Goal: Information Seeking & Learning: Learn about a topic

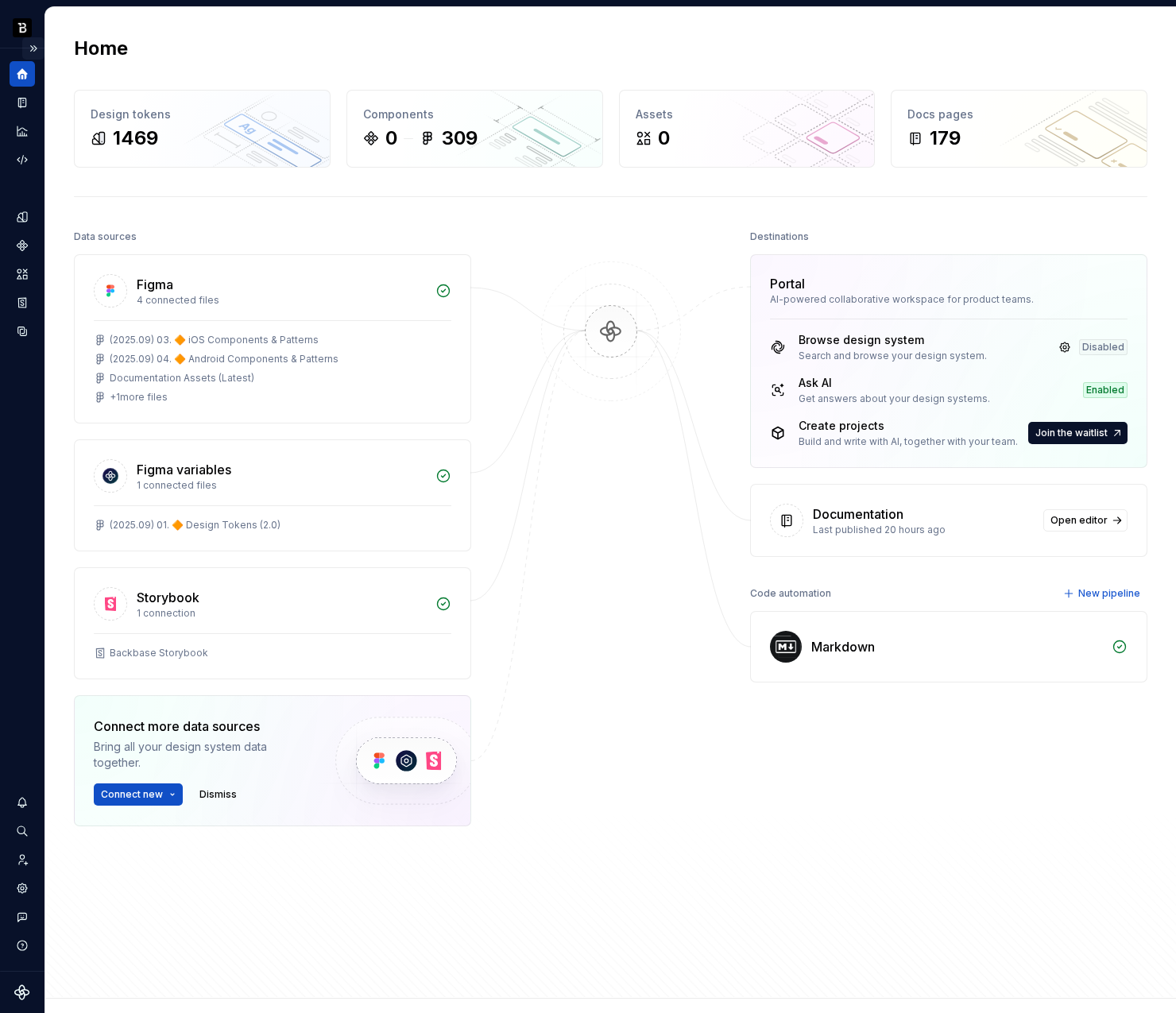
click at [36, 44] on button "Expand sidebar" at bounding box center [34, 49] width 23 height 23
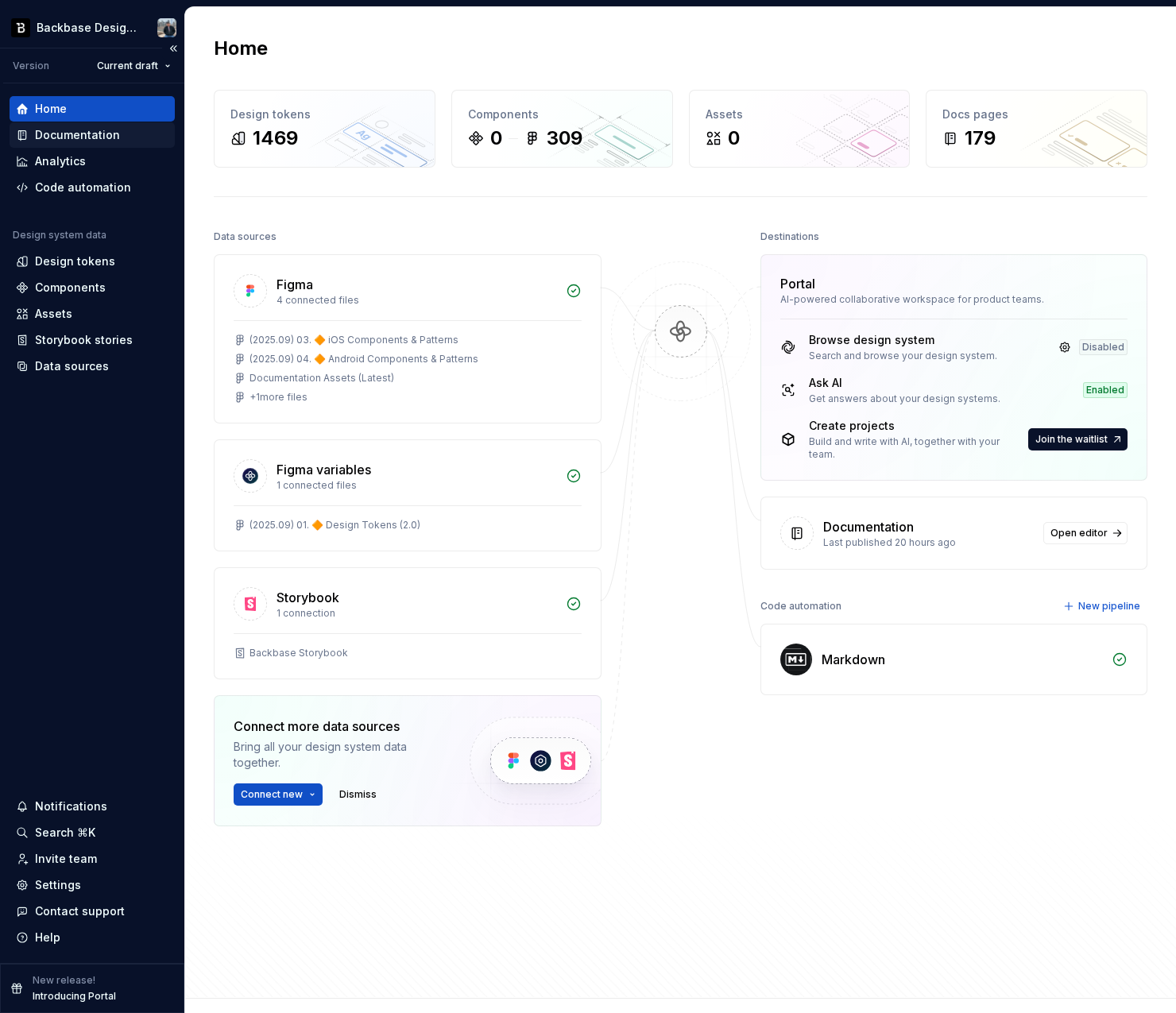
click at [104, 141] on div "Documentation" at bounding box center [77, 135] width 85 height 16
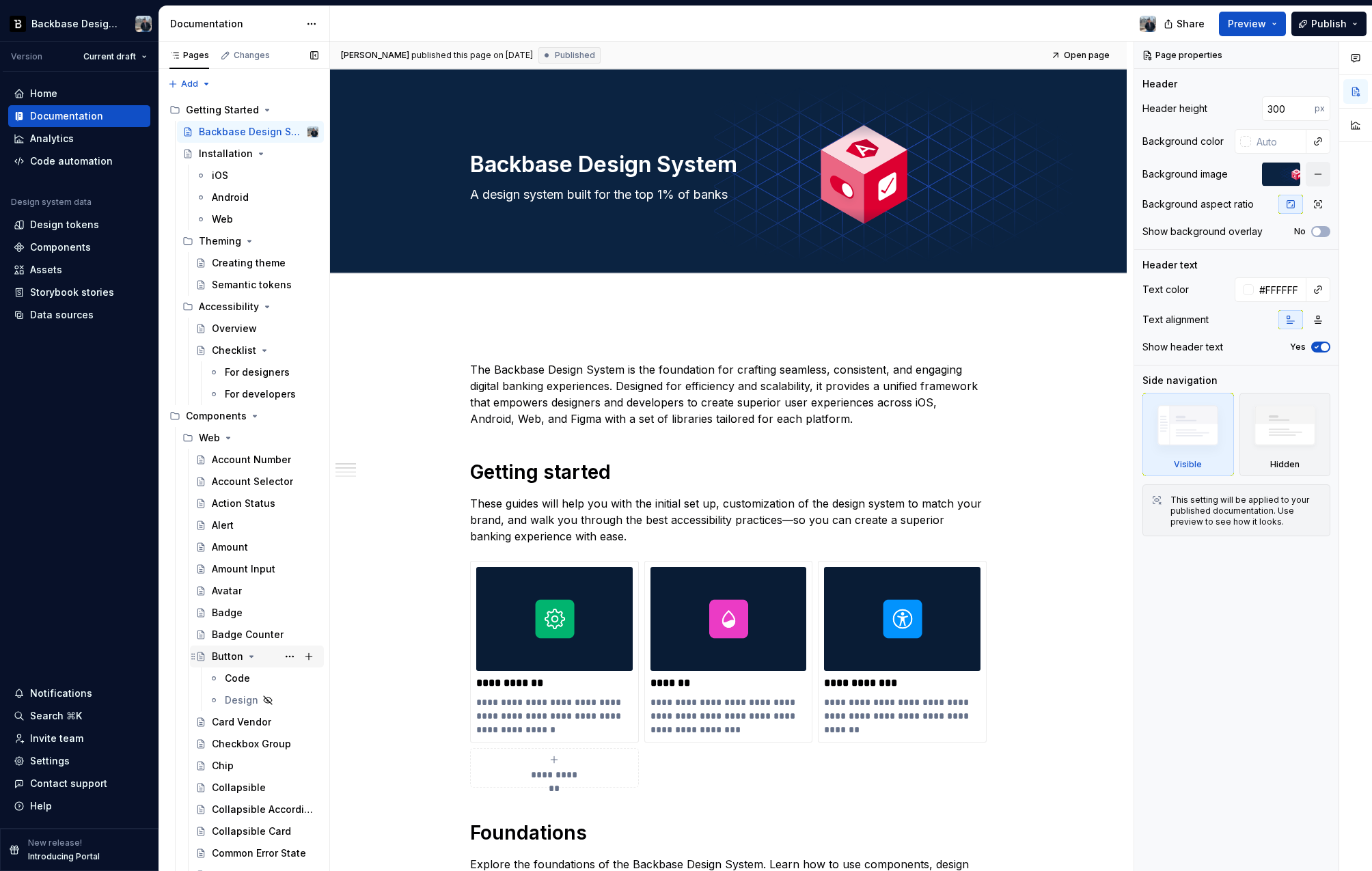
click at [231, 655] on div "Button" at bounding box center [227, 657] width 31 height 14
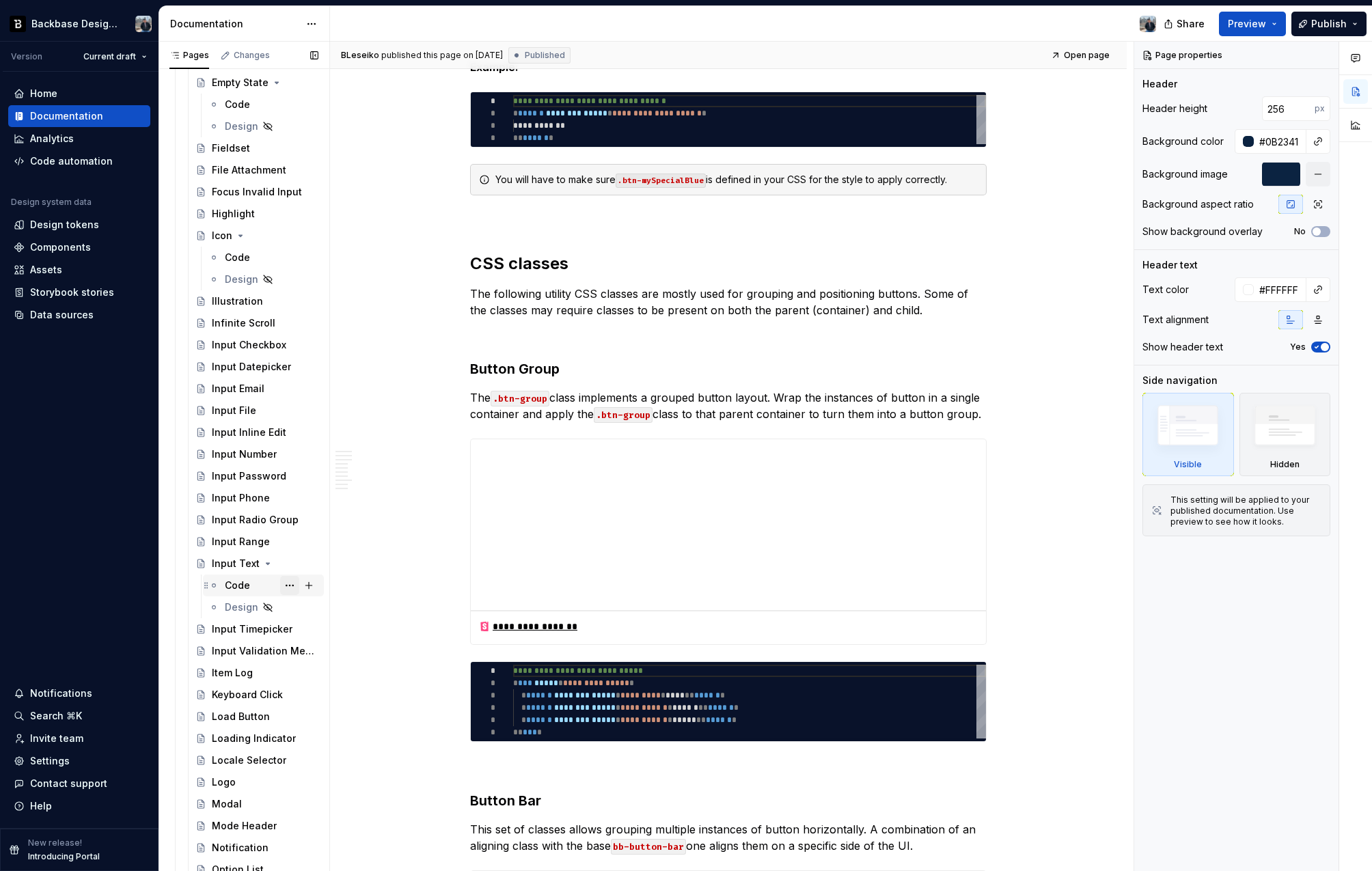
scroll to position [1119, 0]
click at [203, 570] on icon "Page tree" at bounding box center [201, 565] width 11 height 11
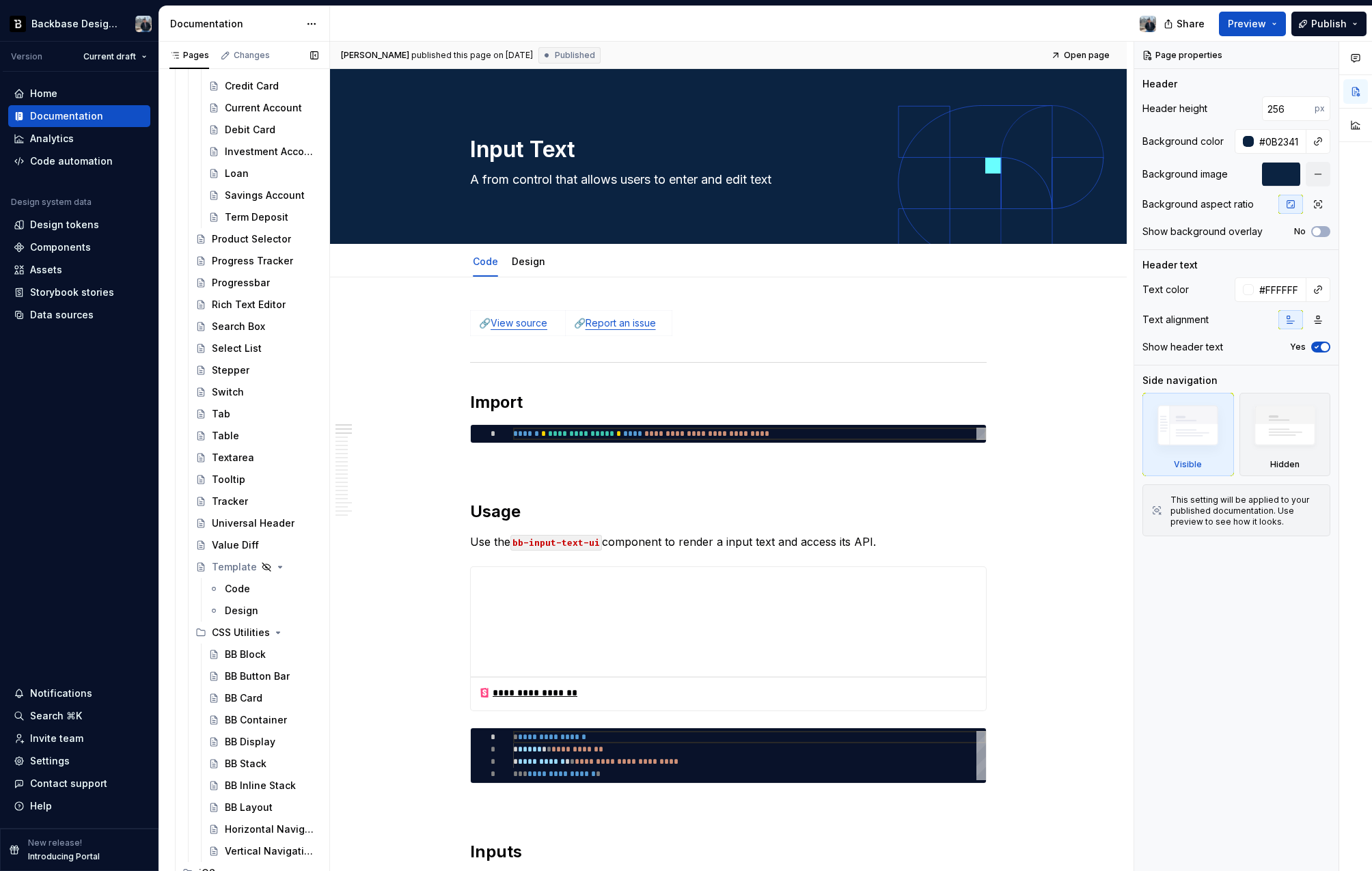
scroll to position [2089, 0]
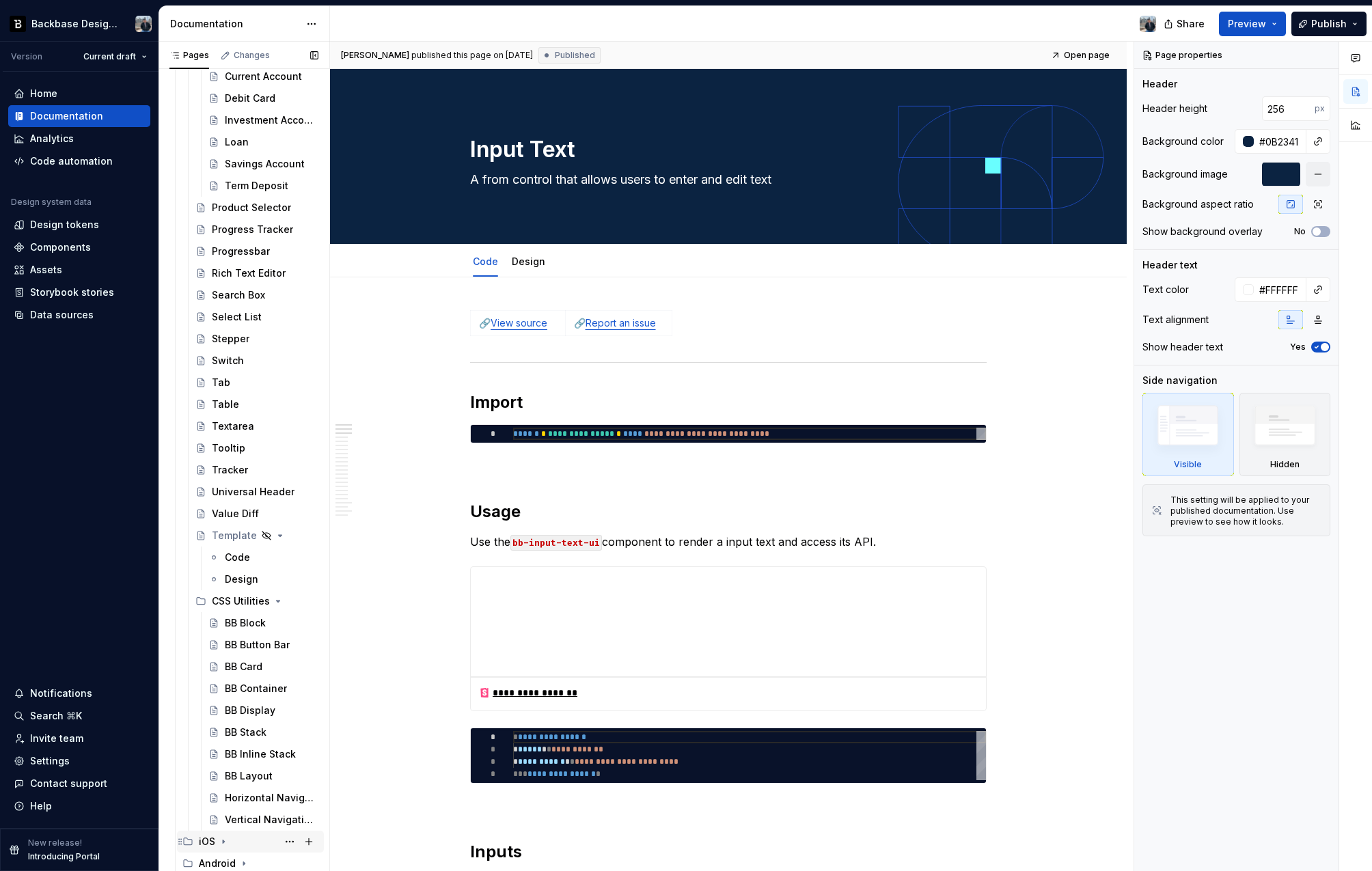
click at [220, 842] on icon "Page tree" at bounding box center [224, 842] width 11 height 11
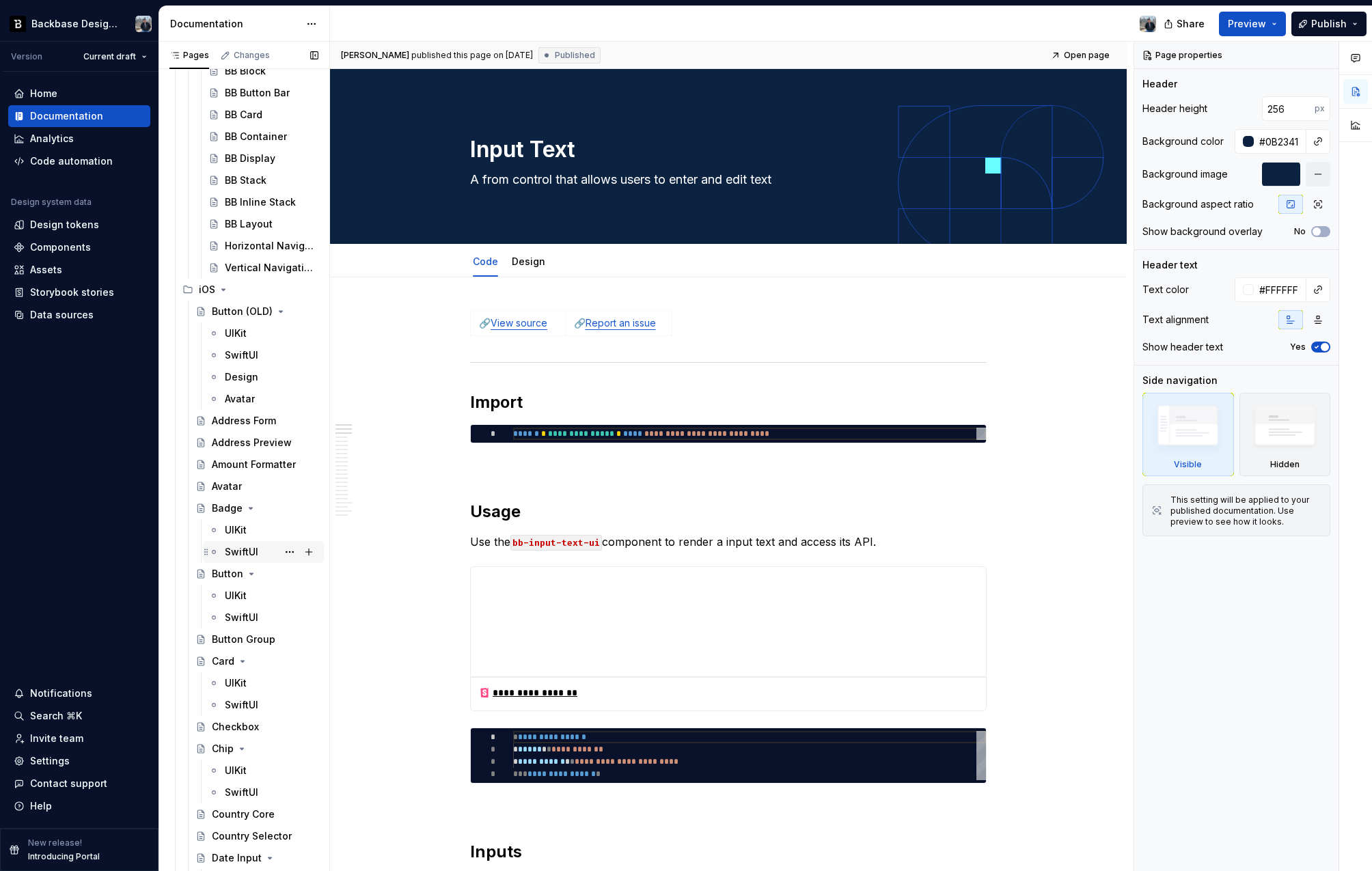
scroll to position [2652, 0]
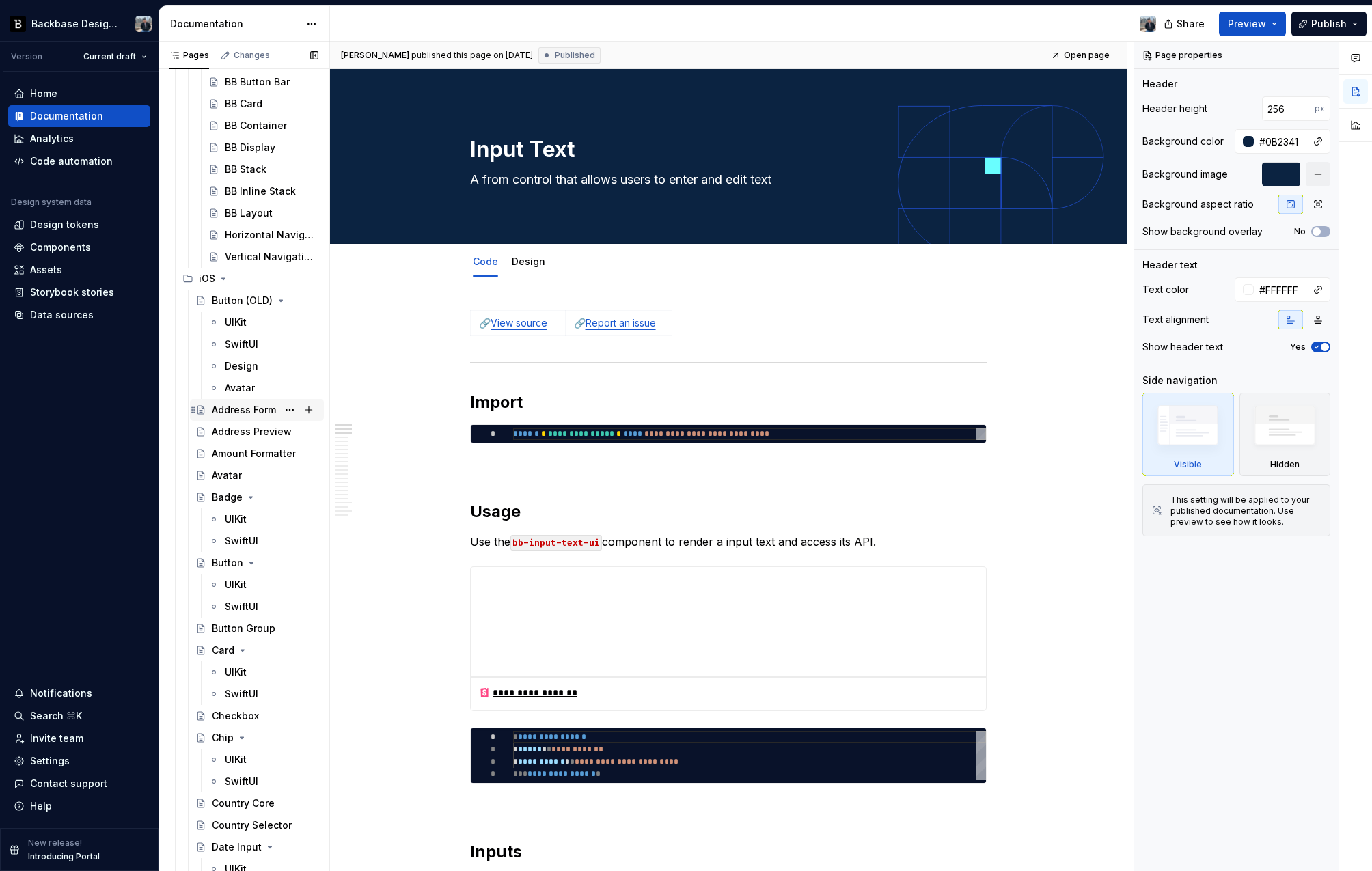
click at [256, 412] on div "Address Form" at bounding box center [244, 410] width 64 height 14
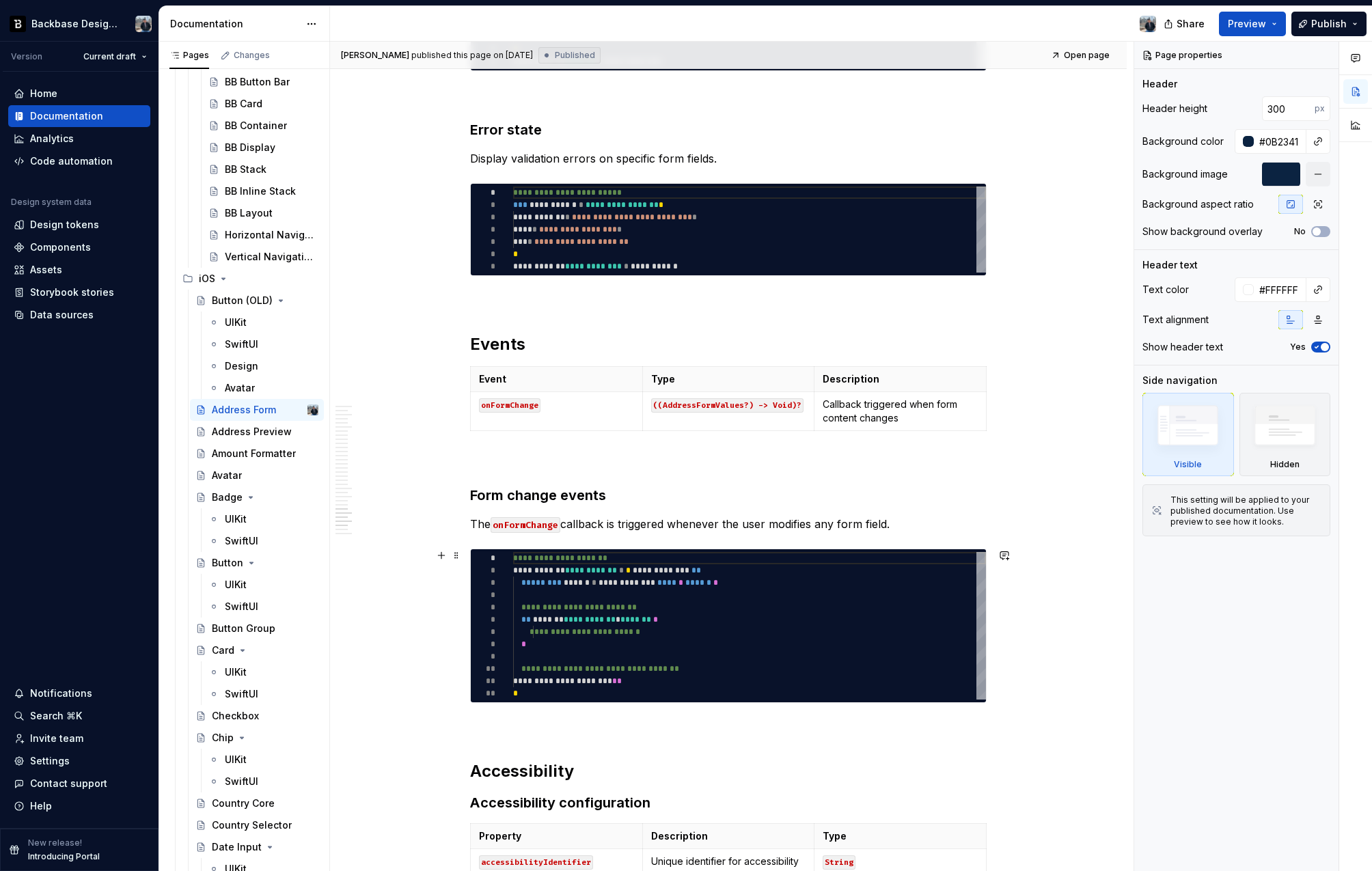
scroll to position [4390, 0]
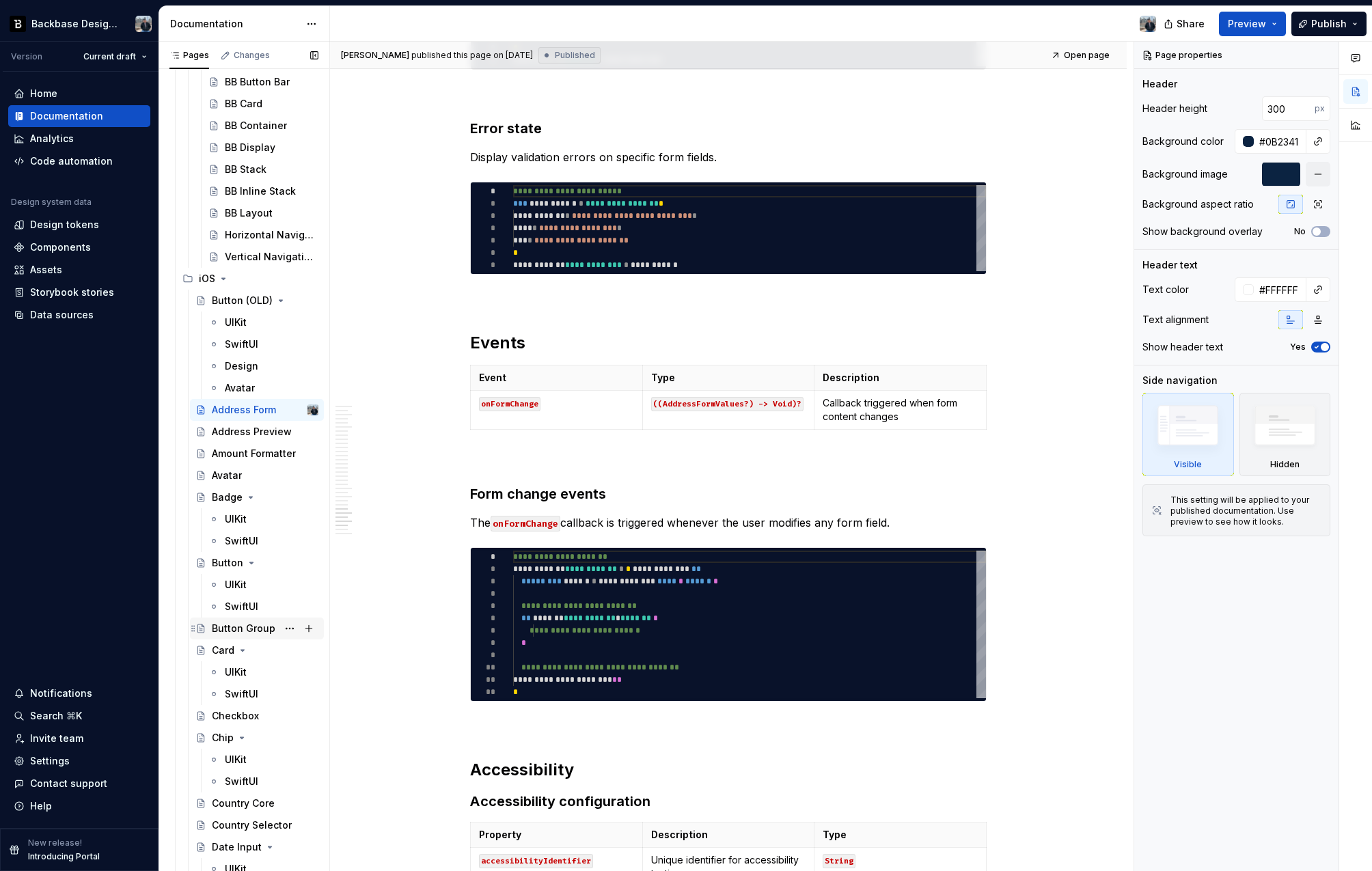
click at [226, 627] on div "Button Group" at bounding box center [243, 629] width 63 height 14
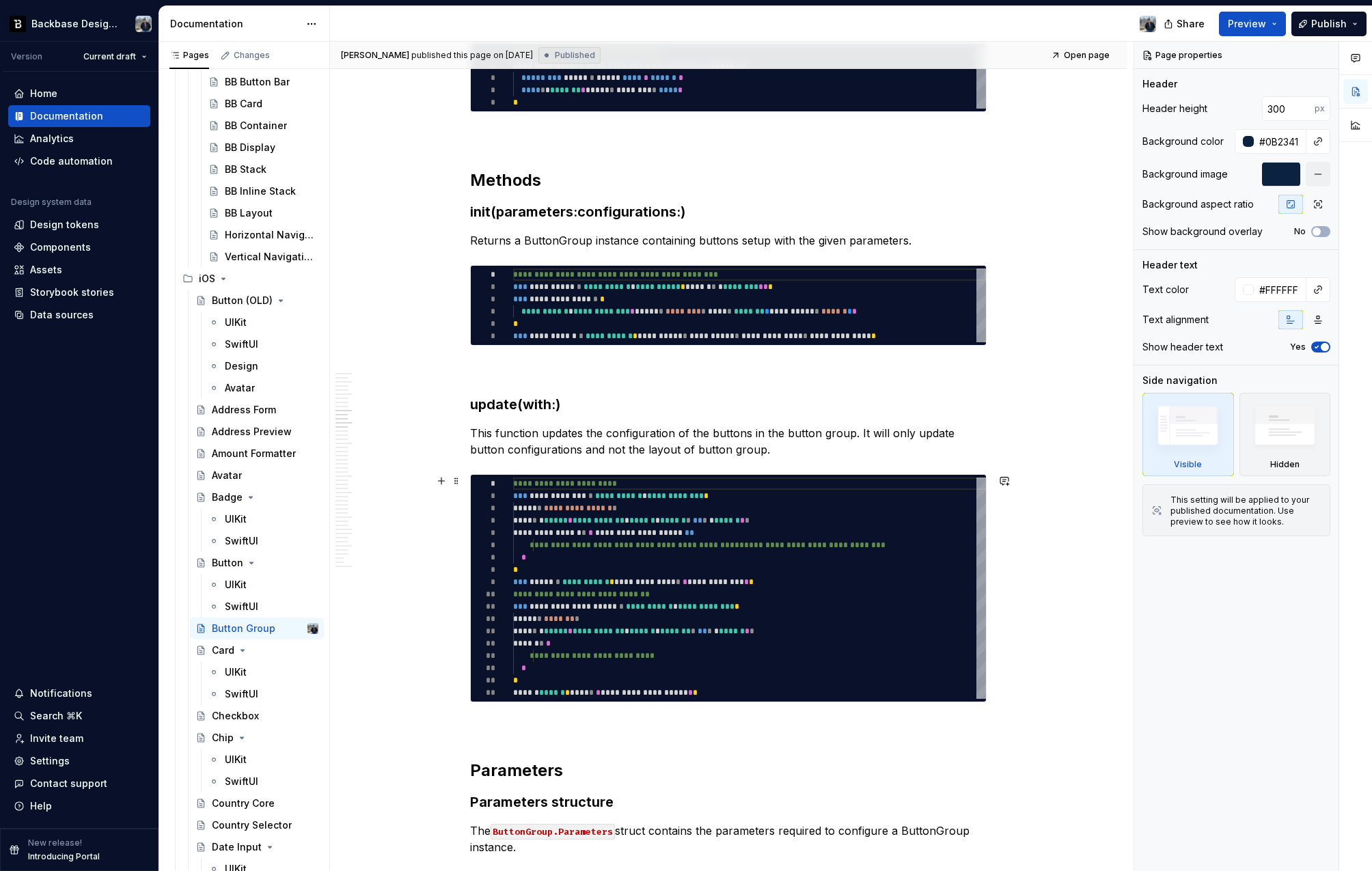
scroll to position [1883, 0]
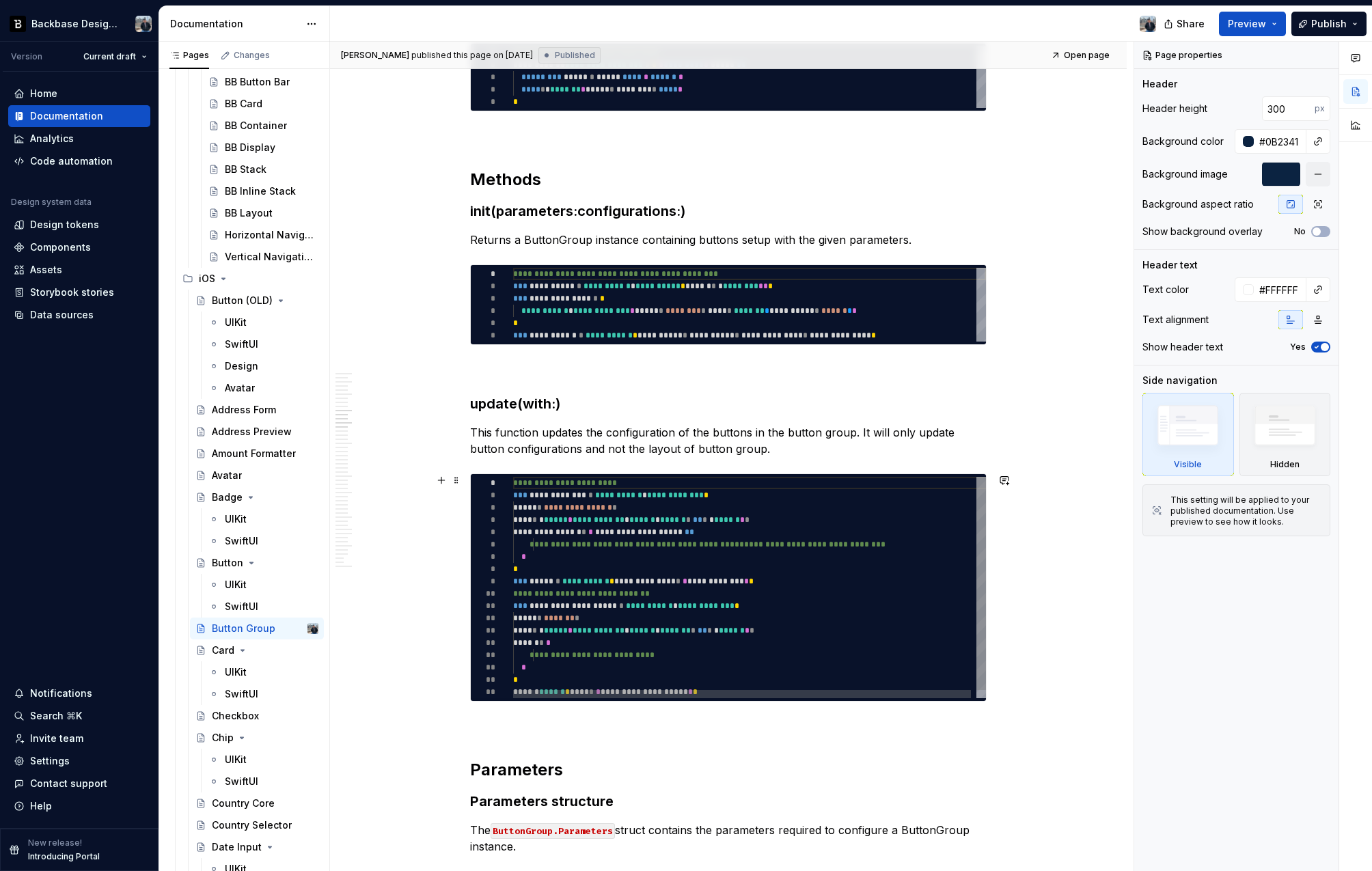
type textarea "*"
type textarea "**********"
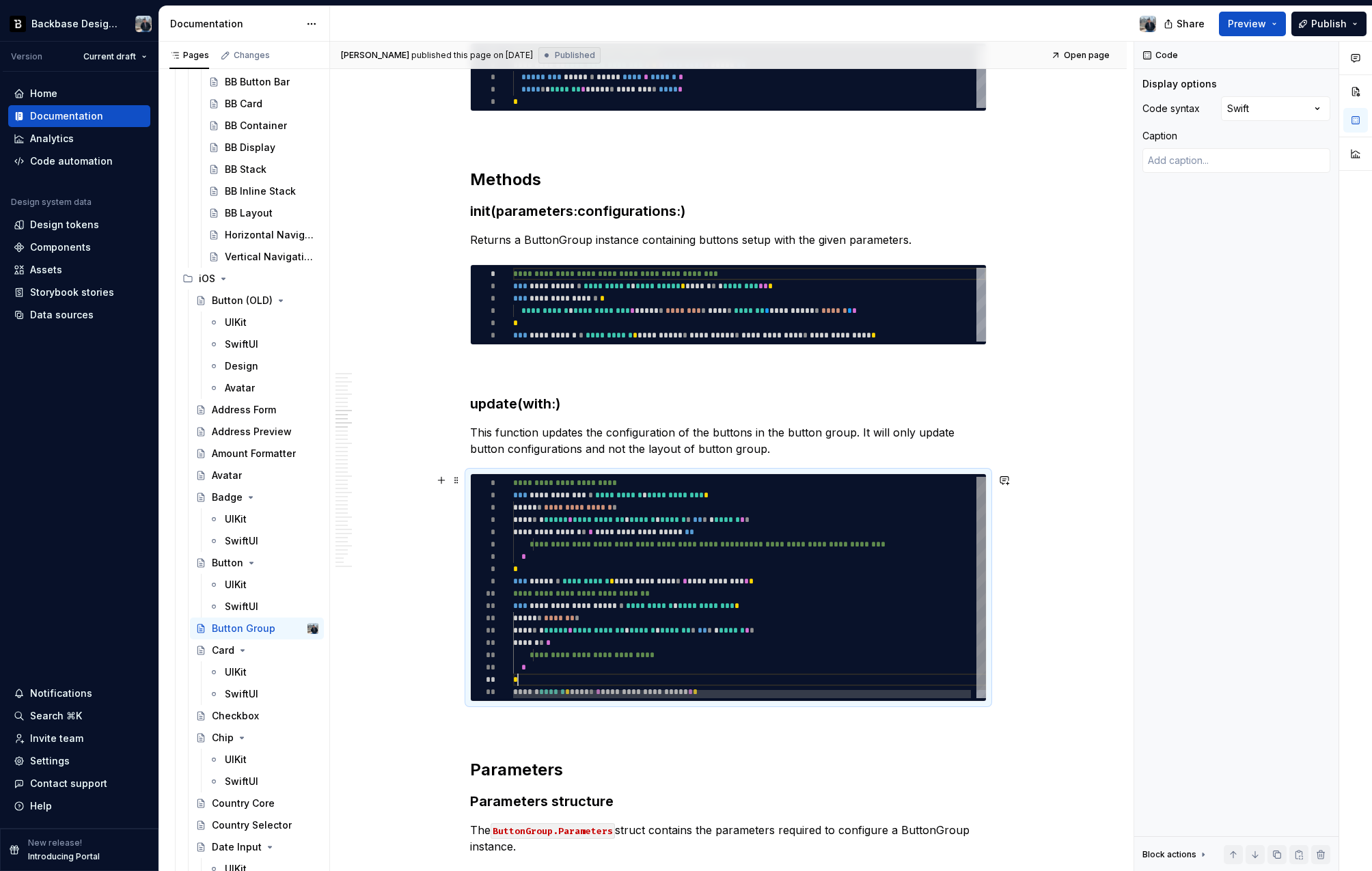
scroll to position [61, 24]
drag, startPoint x: 778, startPoint y: 677, endPoint x: 705, endPoint y: 671, distance: 73.2
click at [705, 671] on div "**********" at bounding box center [752, 592] width 478 height 229
click at [780, 663] on div "**********" at bounding box center [752, 592] width 478 height 229
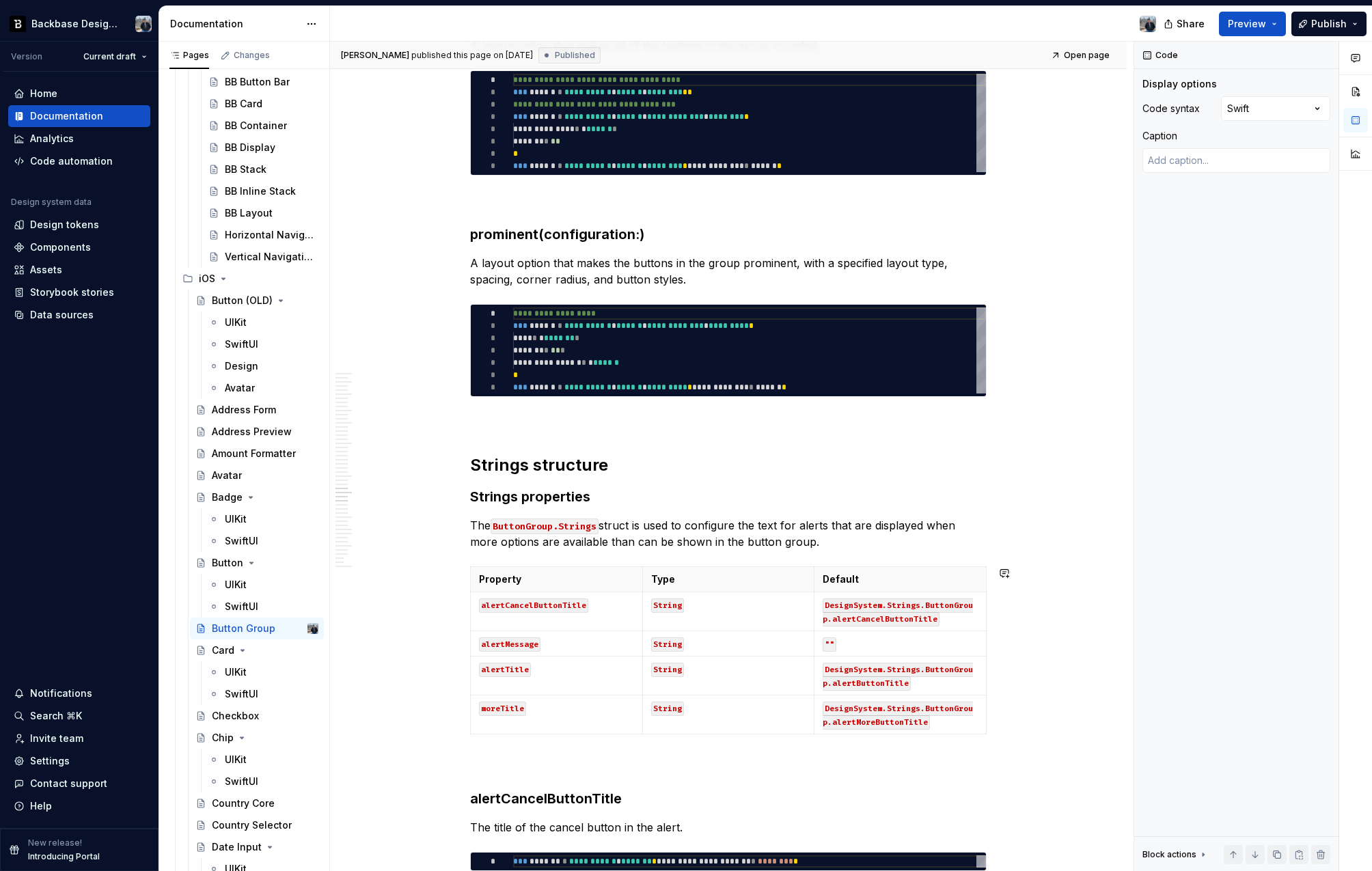
scroll to position [5035, 0]
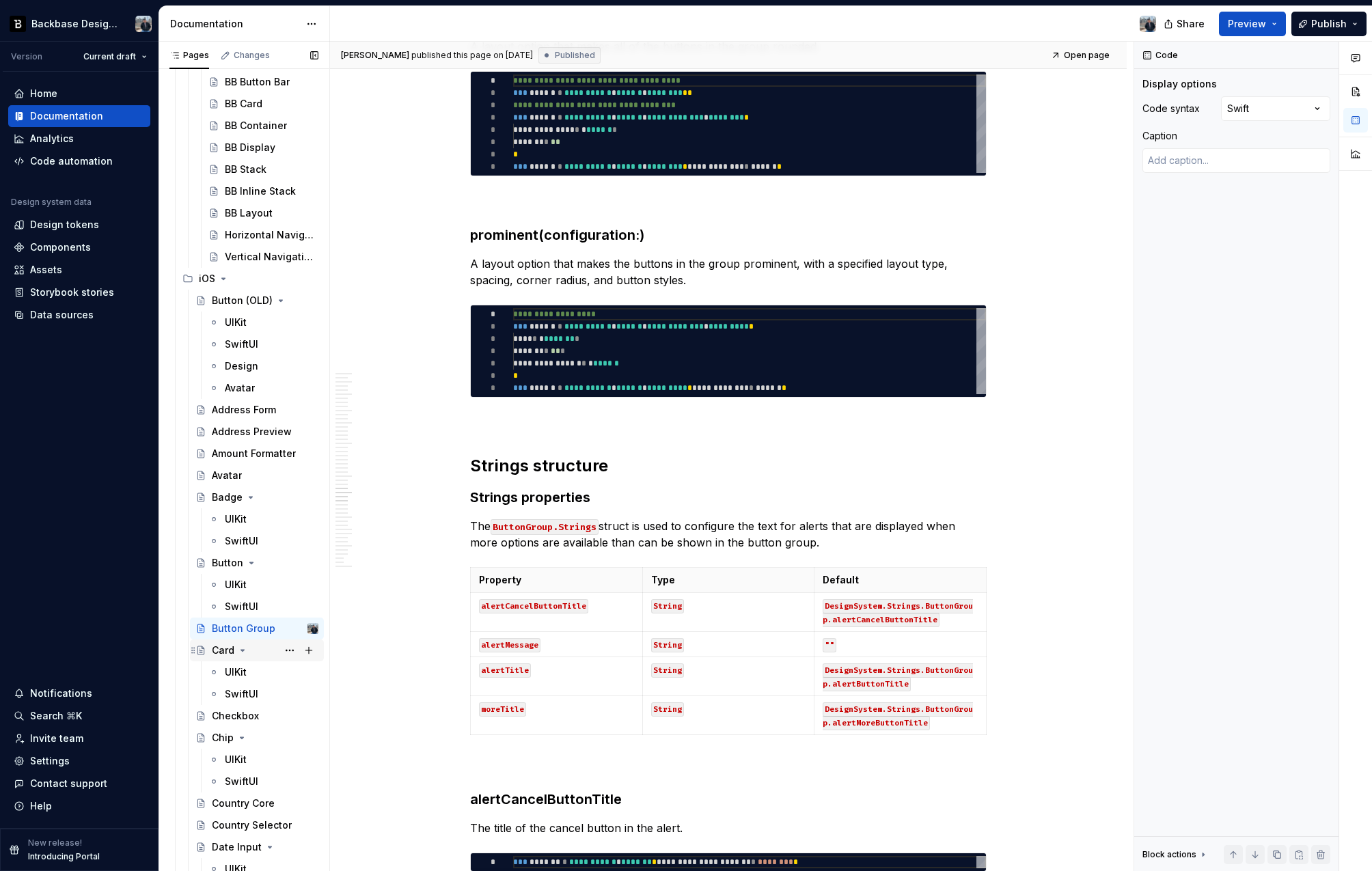
click at [268, 653] on div "Card" at bounding box center [265, 651] width 106 height 19
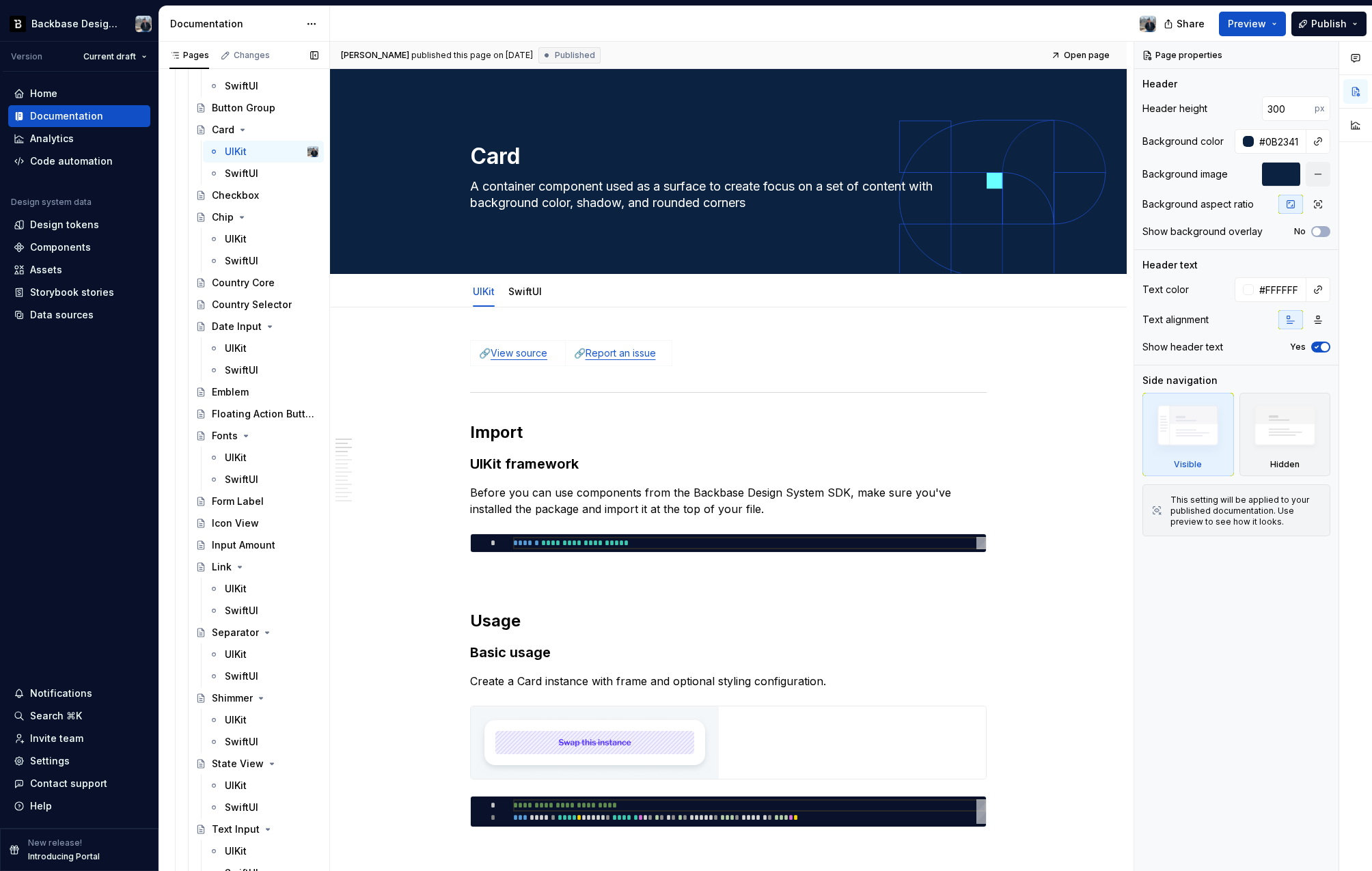
scroll to position [3204, 0]
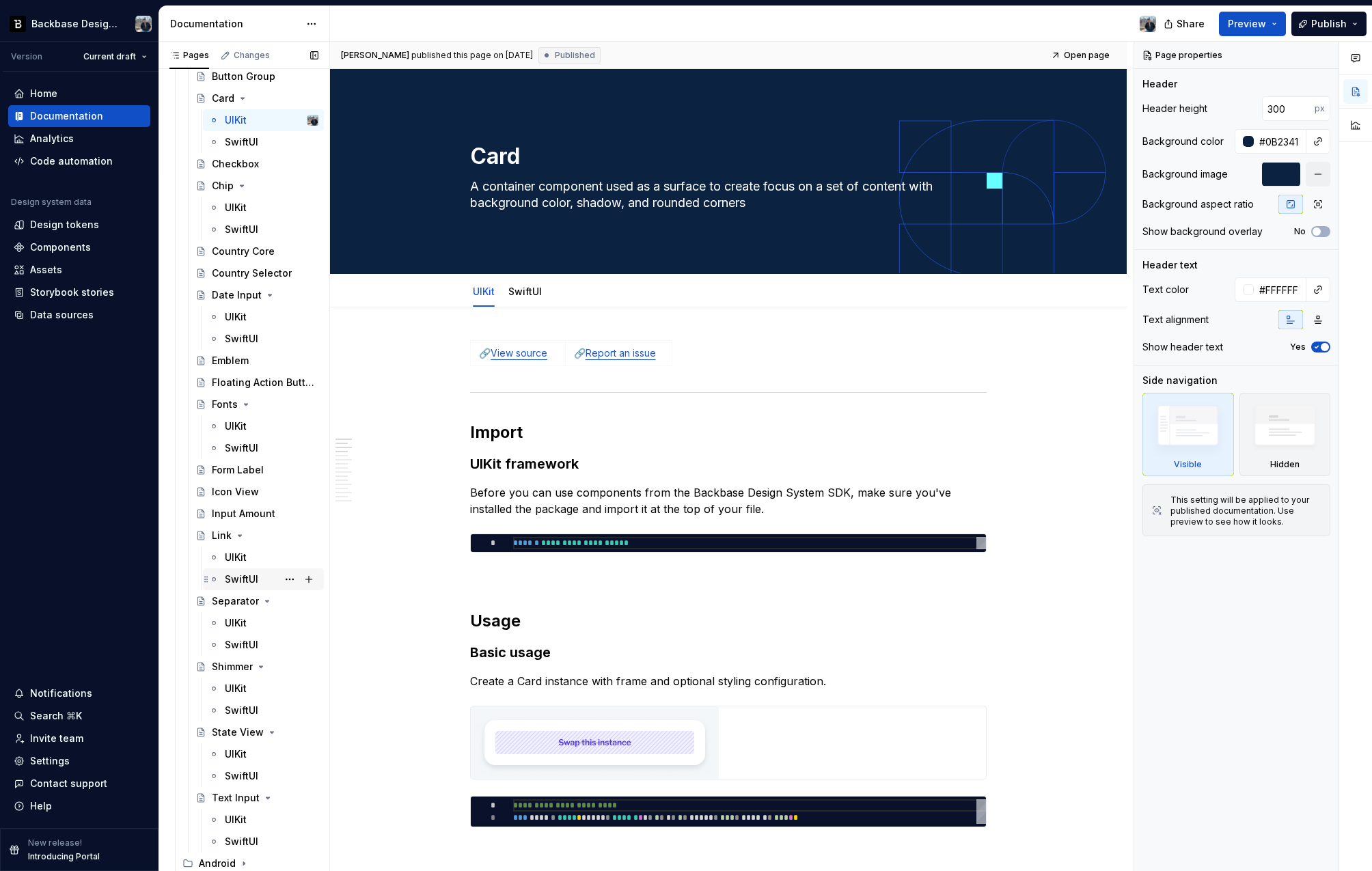
click at [251, 575] on div "SwiftUI" at bounding box center [241, 580] width 33 height 14
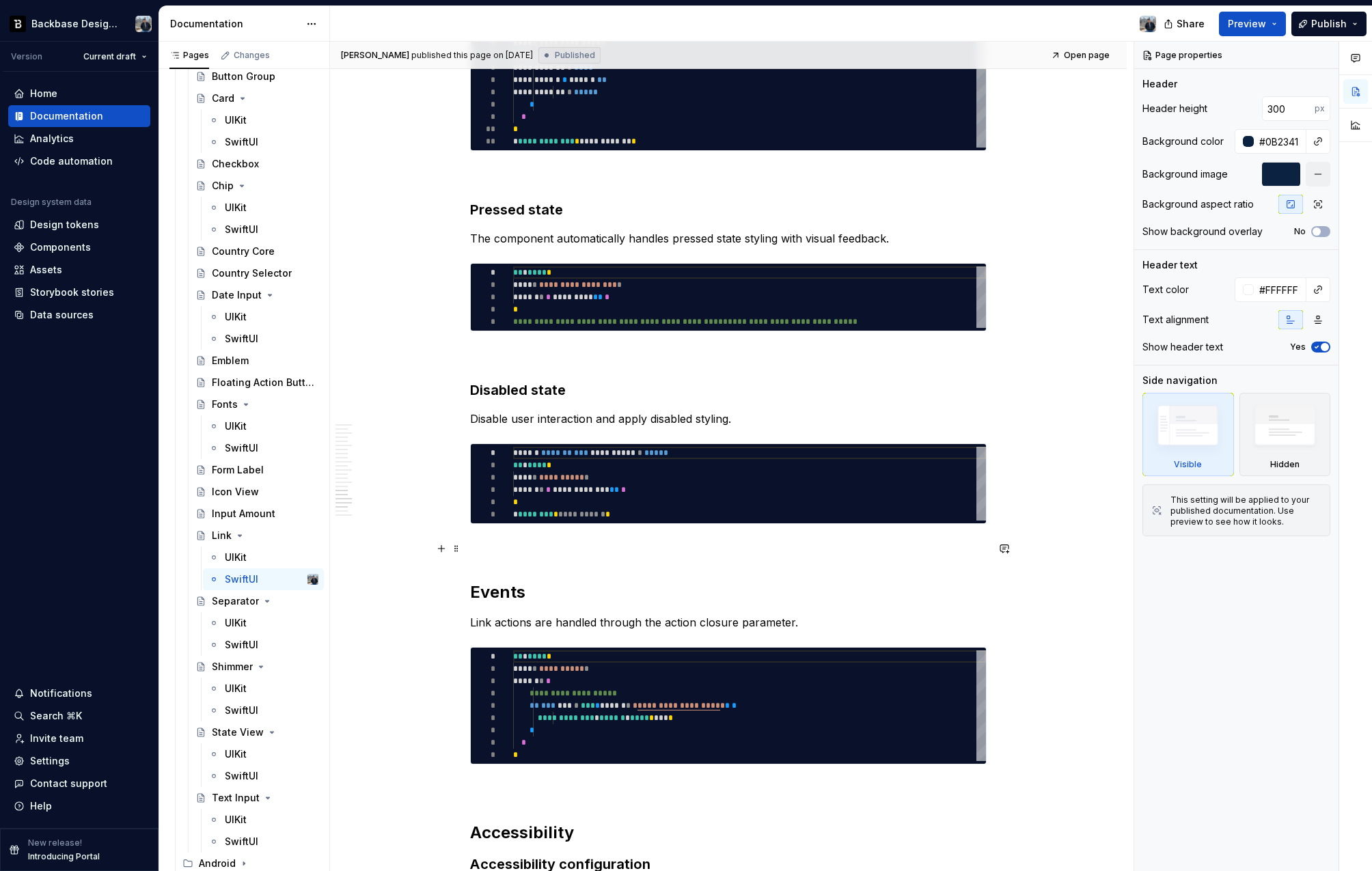
scroll to position [2913, 0]
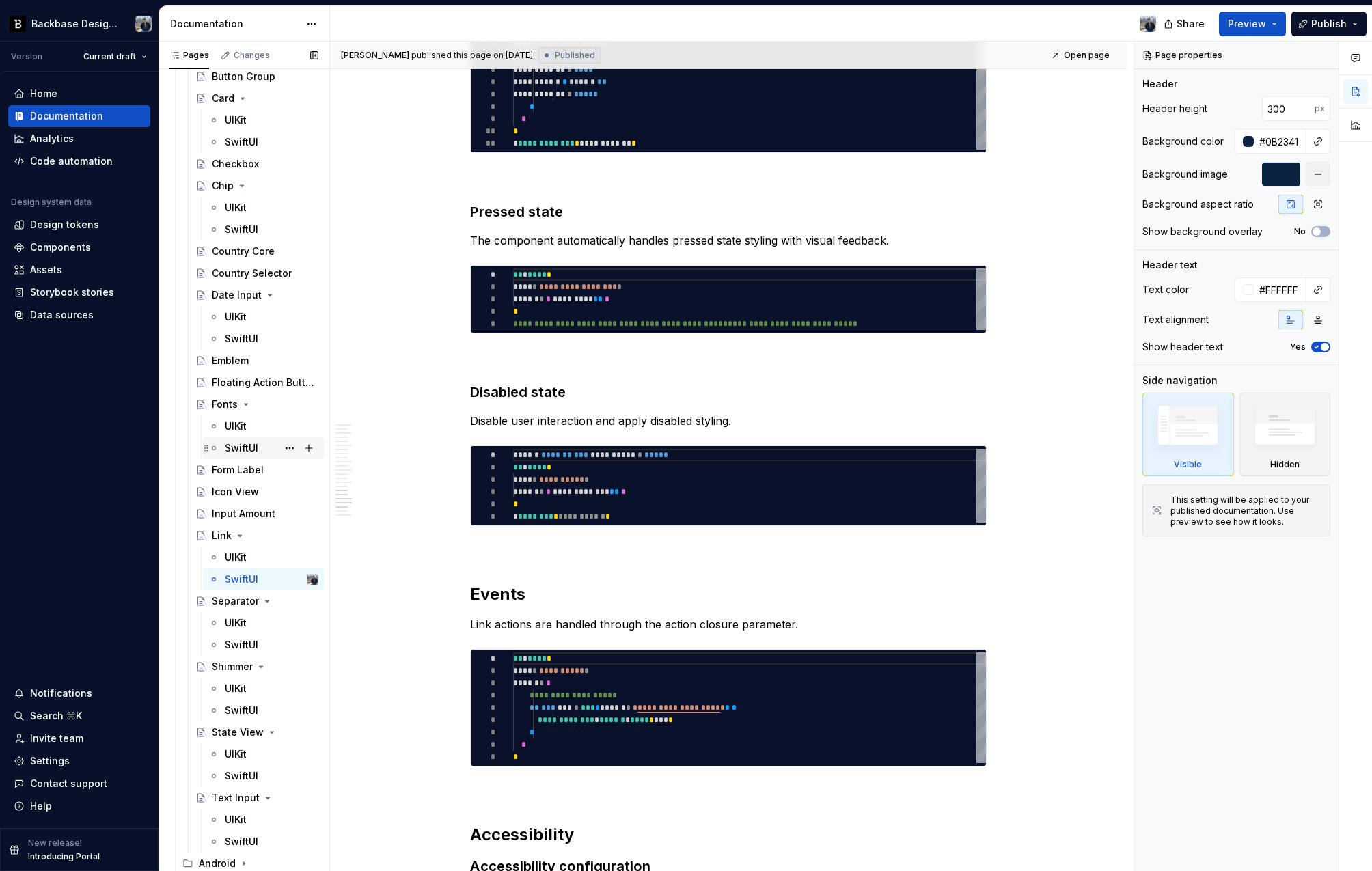
click at [262, 453] on div "SwiftUI" at bounding box center [271, 448] width 94 height 19
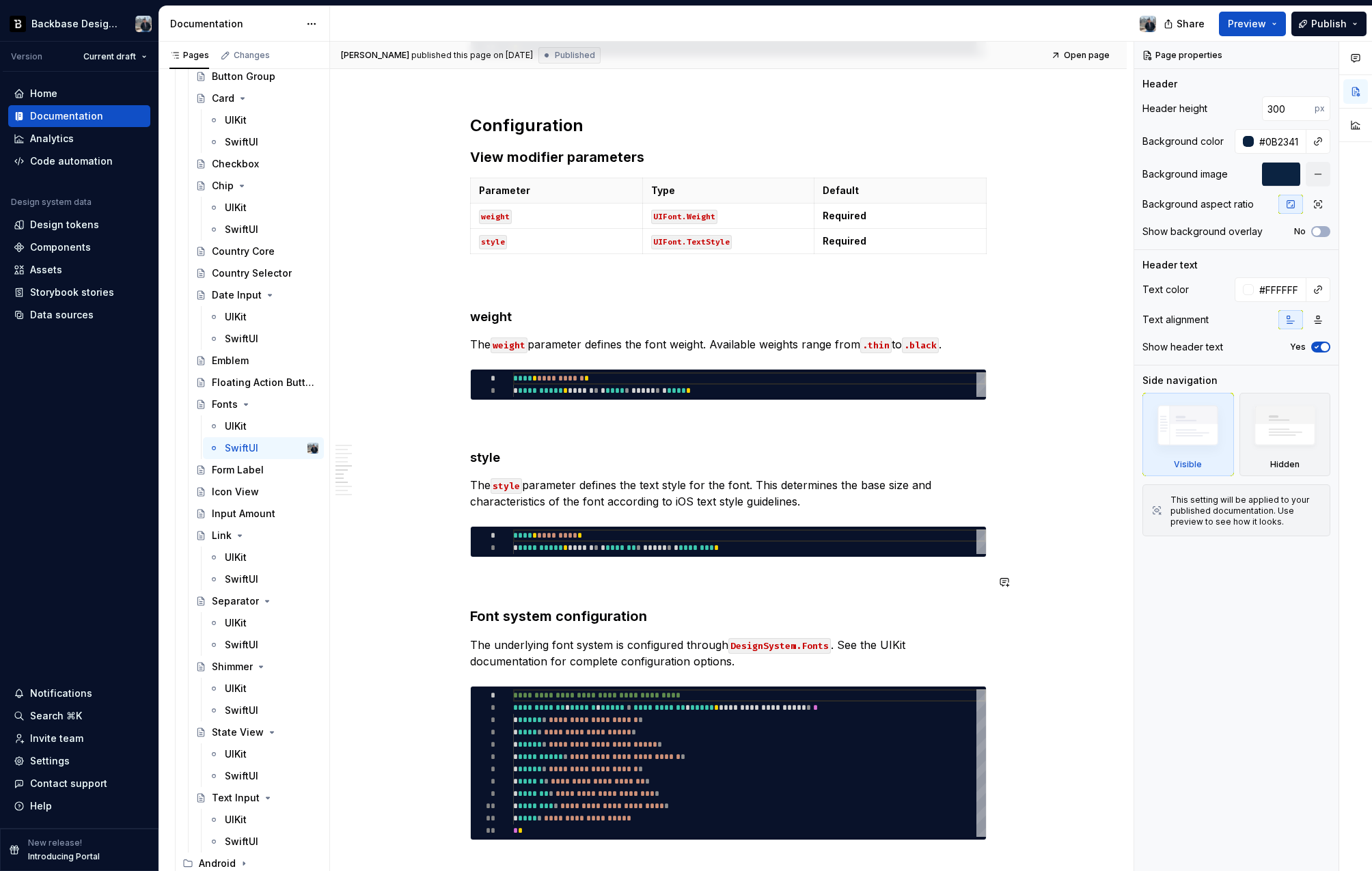
scroll to position [910, 0]
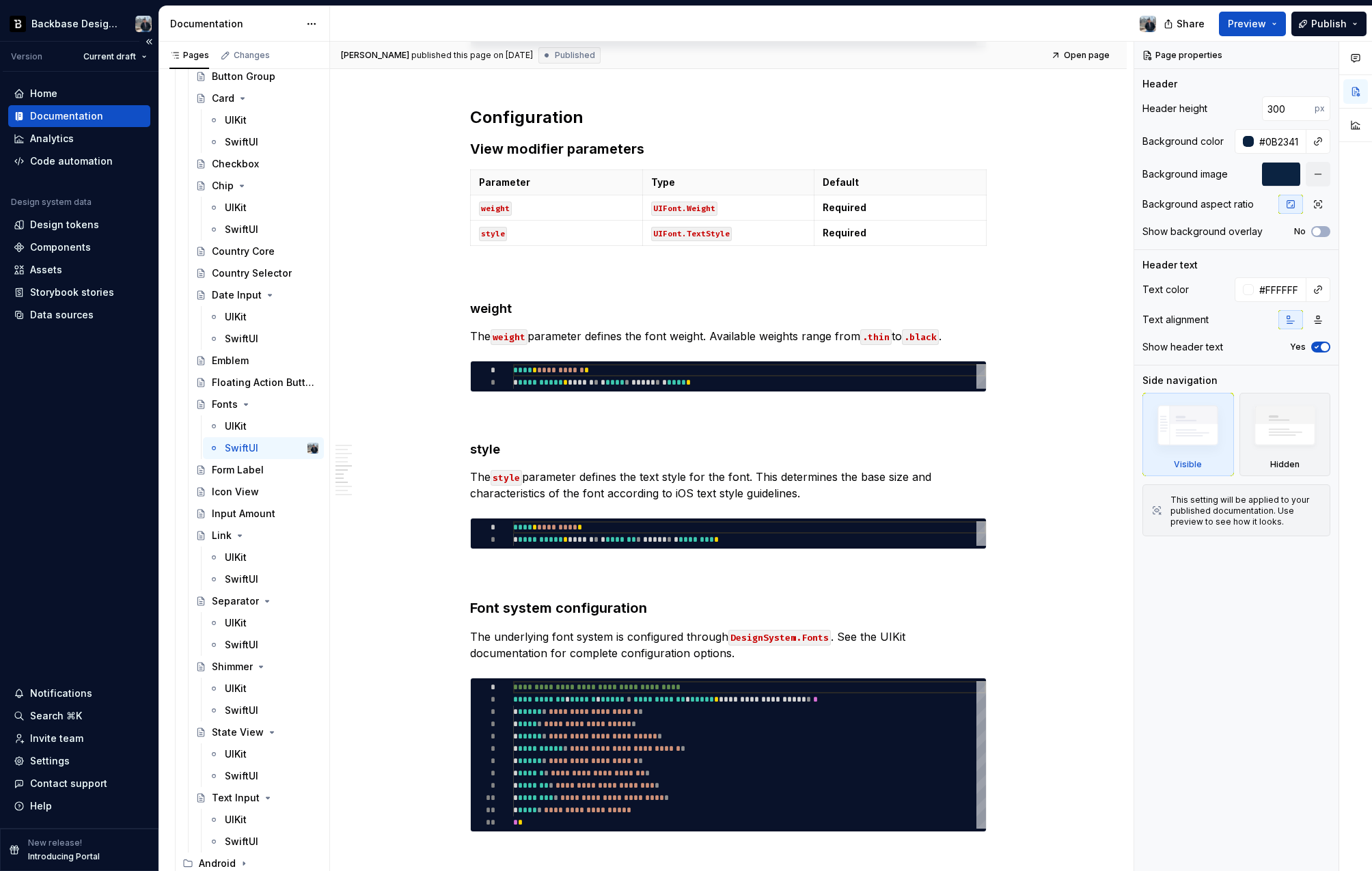
type textarea "*"
